Goal: Complete application form

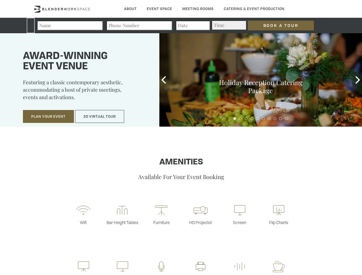
type div "[DATE]"
